Goal: Communication & Community: Answer question/provide support

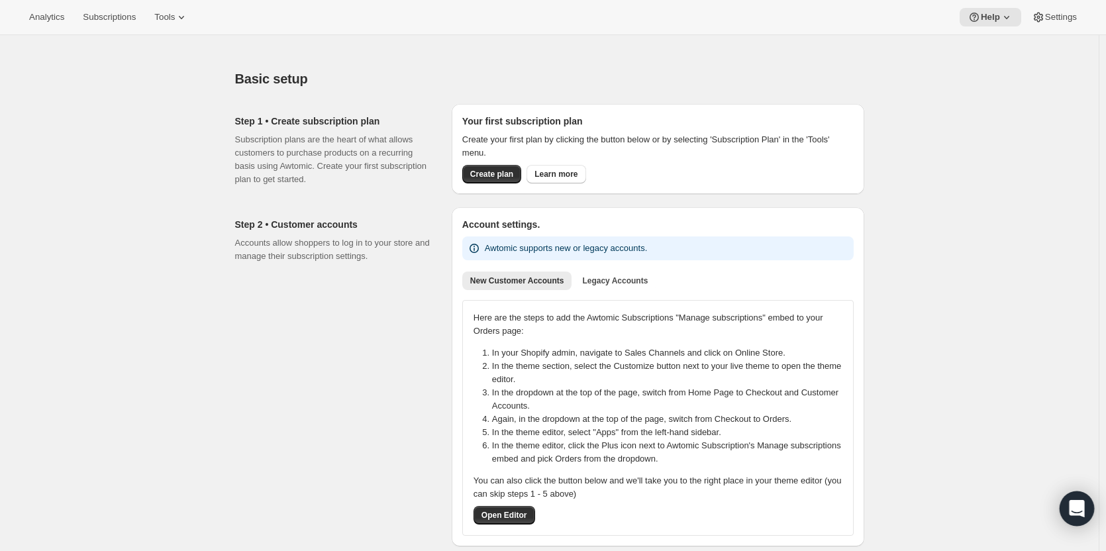
click at [1073, 513] on icon "Open Intercom Messenger" at bounding box center [1076, 508] width 17 height 17
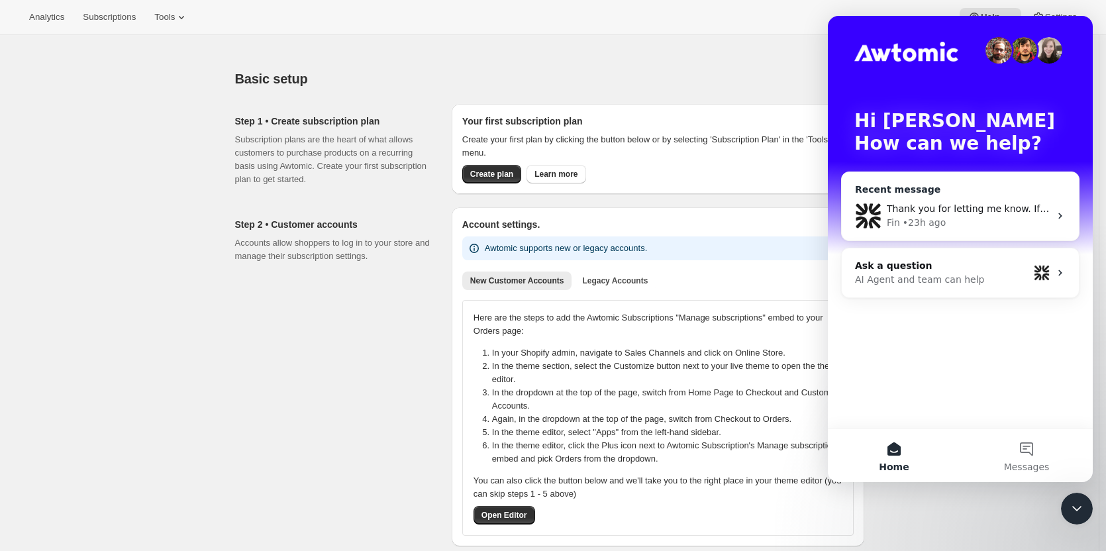
click at [983, 216] on div "Fin • 23h ago" at bounding box center [968, 223] width 163 height 14
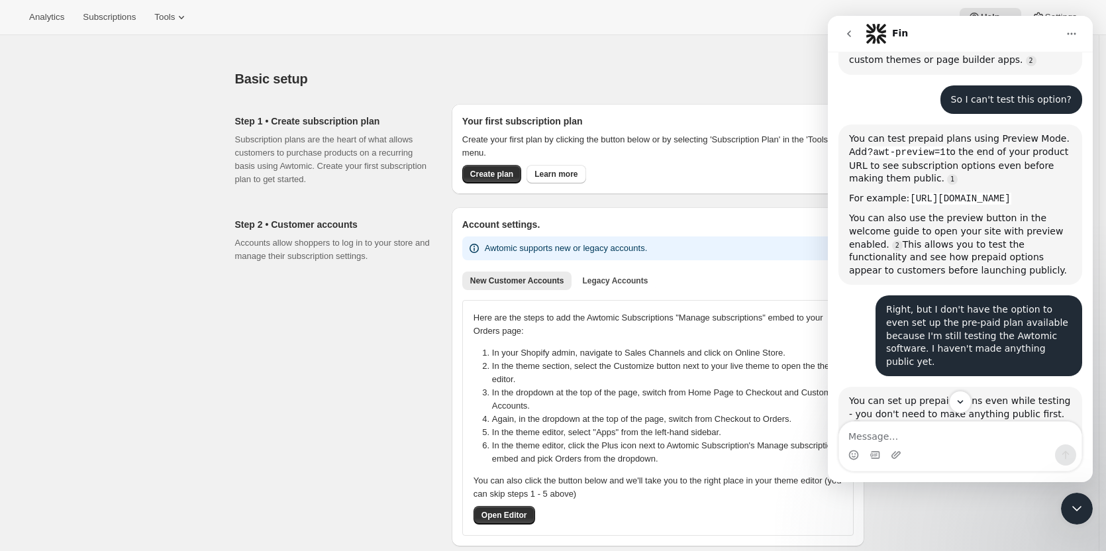
scroll to position [1103, 0]
drag, startPoint x: 888, startPoint y: 146, endPoint x: 966, endPoint y: 146, distance: 77.5
click at [966, 193] on code "[URL][DOMAIN_NAME]" at bounding box center [959, 199] width 101 height 12
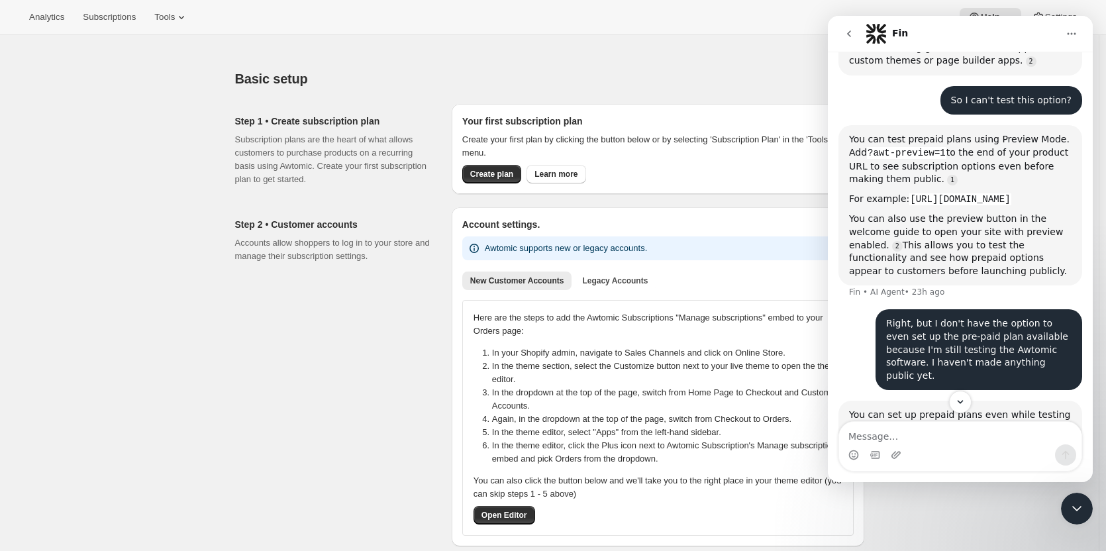
copy code "?awt-preview=1"
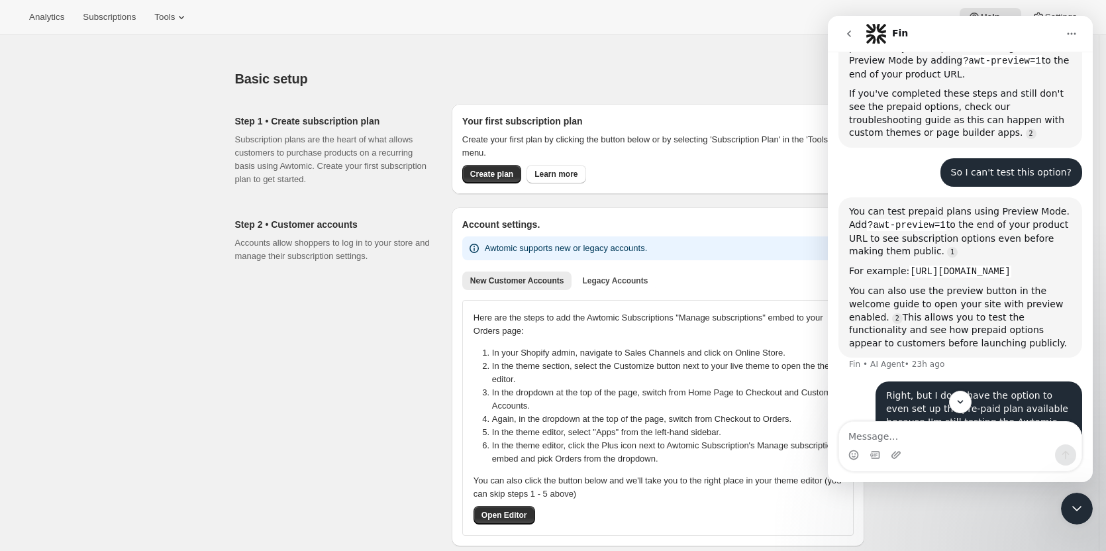
scroll to position [1028, 0]
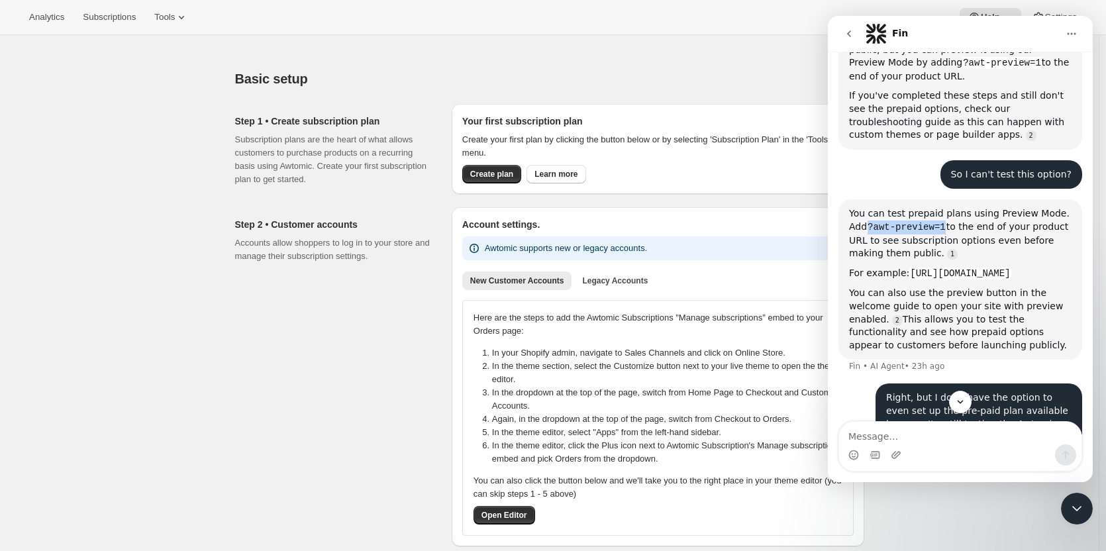
drag, startPoint x: 852, startPoint y: 146, endPoint x: 926, endPoint y: 144, distance: 74.2
click at [926, 221] on code "?awt-preview=1" at bounding box center [906, 227] width 79 height 12
copy code "?awt-preview=1"
